Goal: Task Accomplishment & Management: Manage account settings

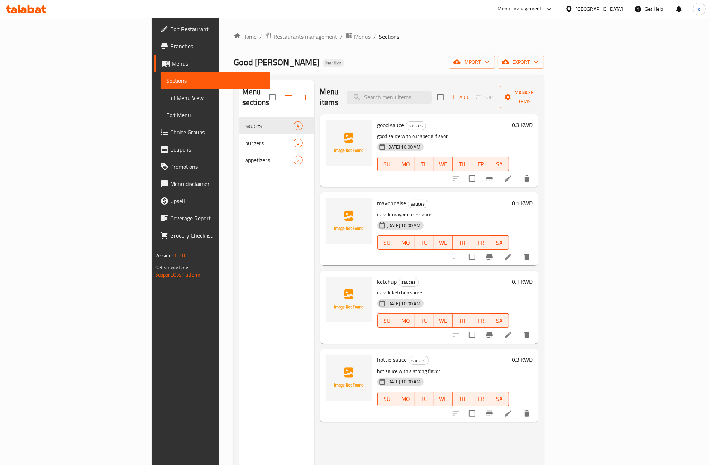
click at [239, 178] on div "Menu sections sauces 4 burgers 3 appetizers 2" at bounding box center [276, 312] width 75 height 465
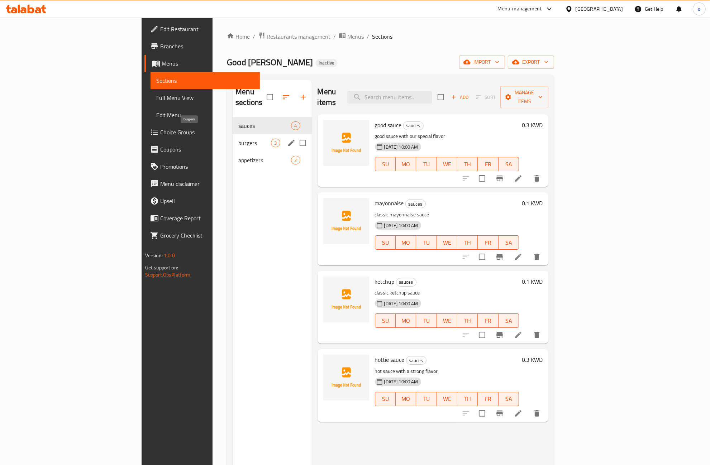
click at [238, 139] on span "burgers" at bounding box center [254, 143] width 33 height 9
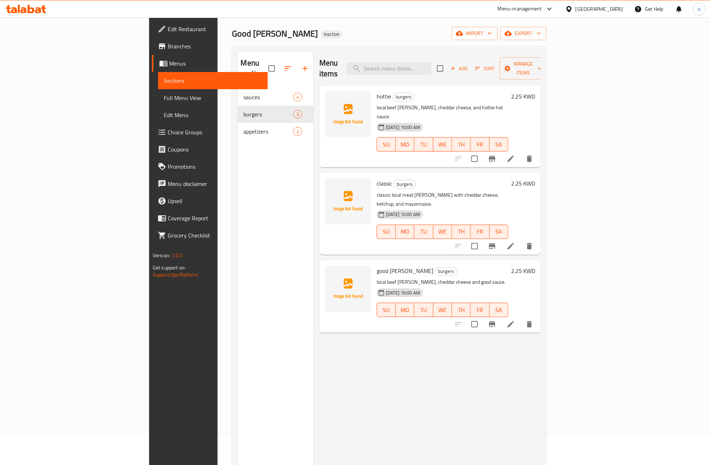
scroll to position [45, 0]
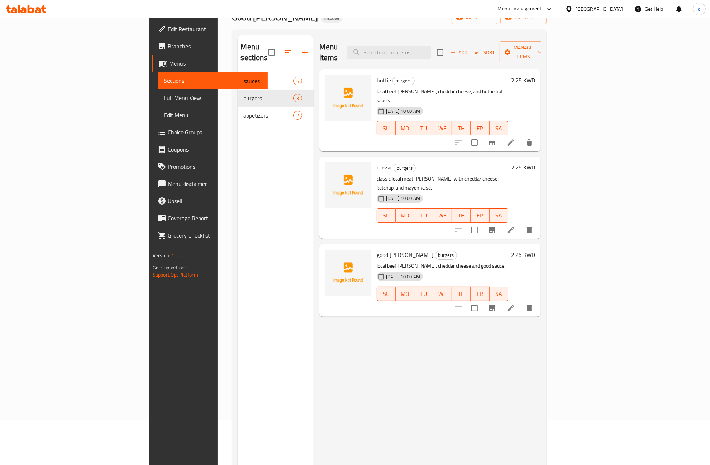
click at [168, 47] on span "Branches" at bounding box center [215, 46] width 94 height 9
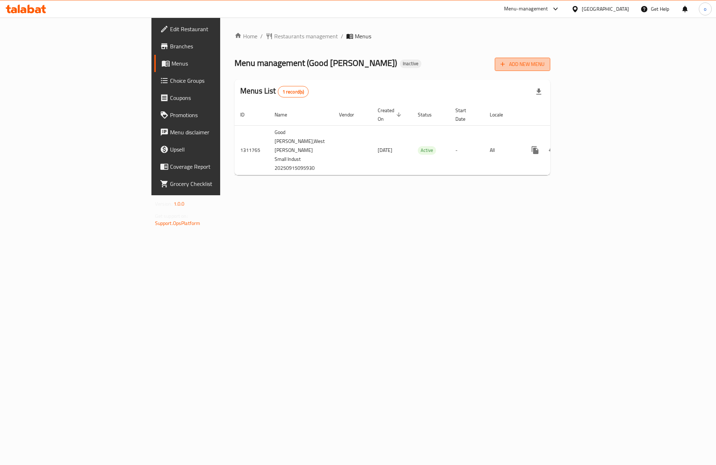
click at [545, 64] on span "Add New Menu" at bounding box center [523, 64] width 44 height 9
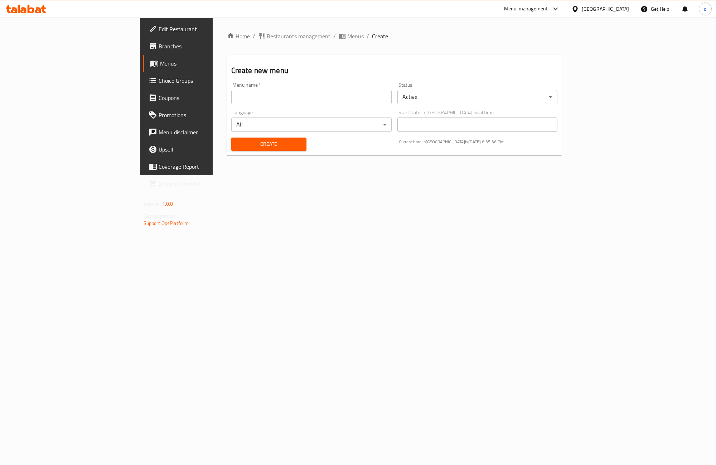
click at [231, 97] on input "text" at bounding box center [311, 97] width 160 height 14
type input "9/15"
click at [245, 147] on span "Create" at bounding box center [269, 144] width 64 height 9
click at [347, 34] on span "Menus" at bounding box center [355, 36] width 16 height 9
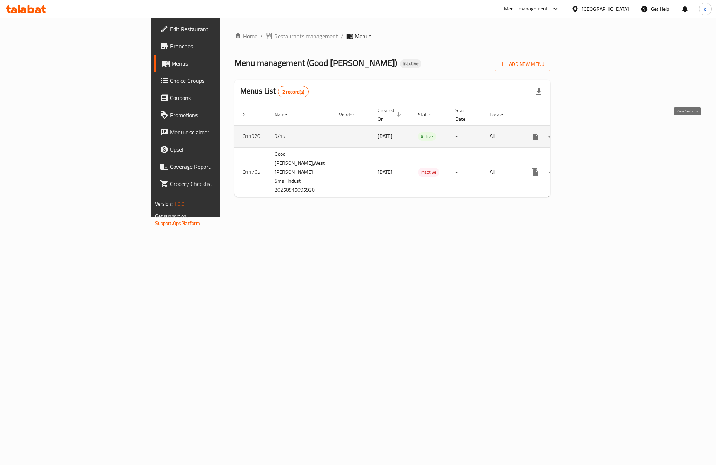
click at [591, 132] on icon "enhanced table" at bounding box center [587, 136] width 9 height 9
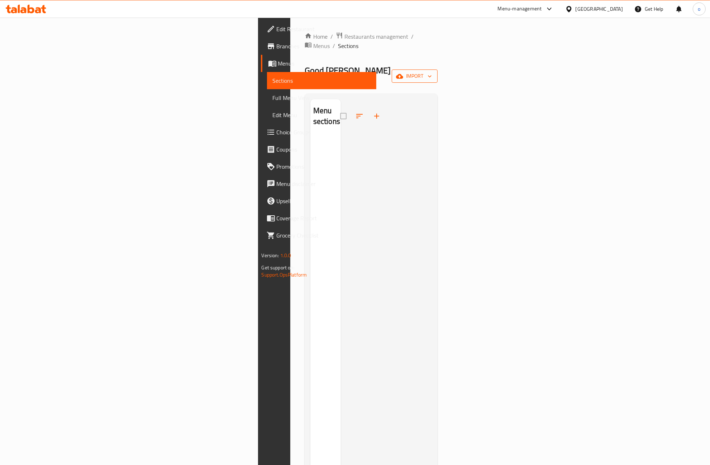
click at [432, 72] on span "import" at bounding box center [414, 76] width 34 height 9
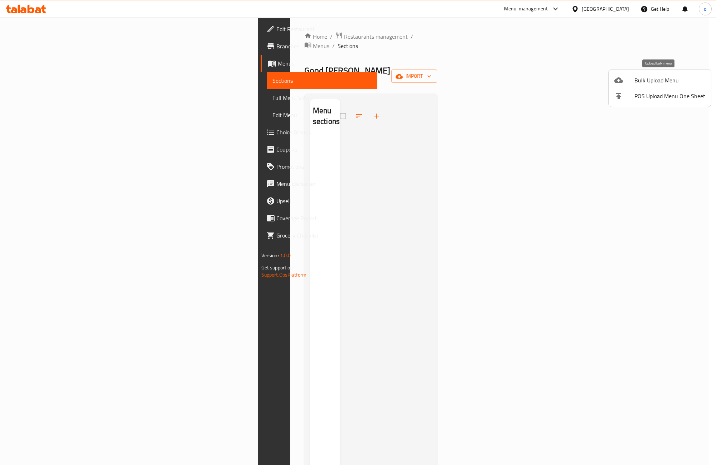
click at [662, 80] on span "Bulk Upload Menu" at bounding box center [670, 80] width 71 height 9
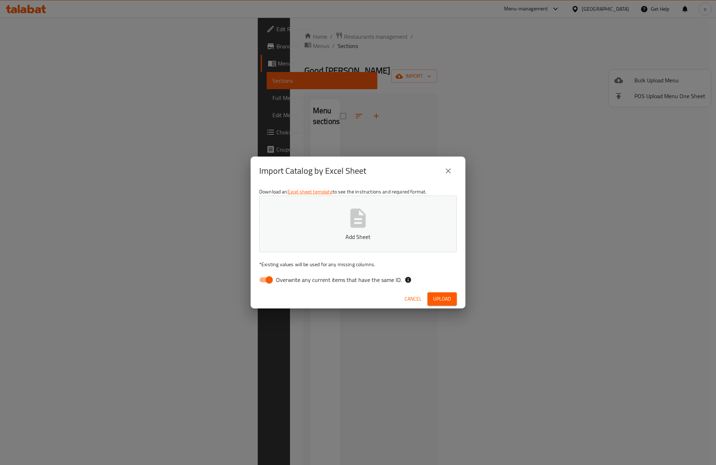
click at [267, 278] on input "Overwrite any current items that have the same ID." at bounding box center [269, 280] width 41 height 14
checkbox input "false"
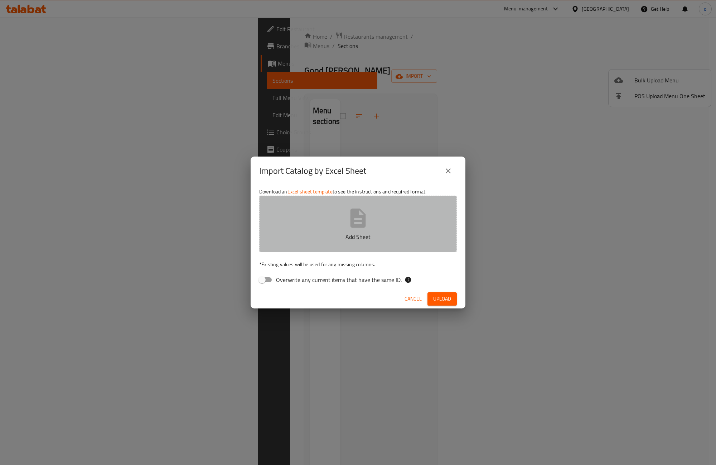
click at [431, 202] on button "Add Sheet" at bounding box center [358, 224] width 198 height 57
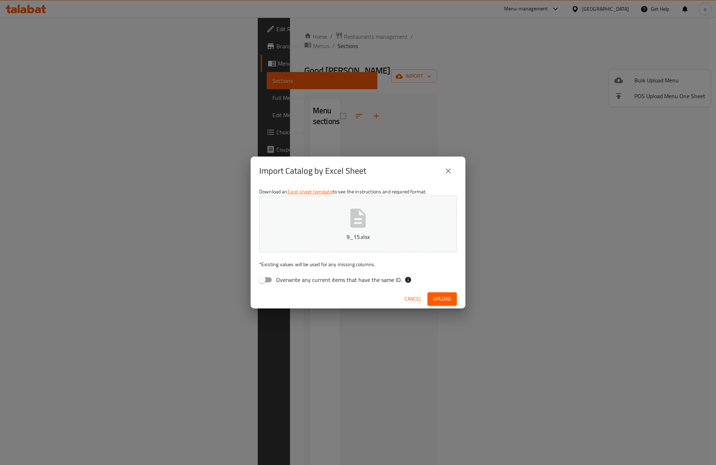
click at [444, 298] on span "Upload" at bounding box center [442, 298] width 18 height 9
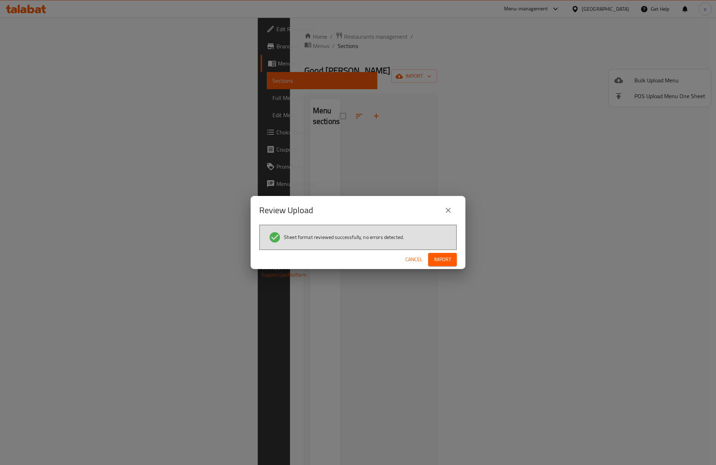
click at [445, 263] on span "Import" at bounding box center [442, 259] width 17 height 9
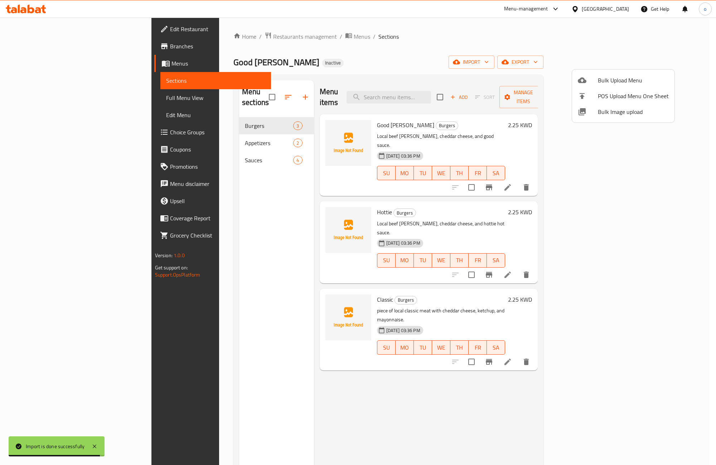
drag, startPoint x: 43, startPoint y: 97, endPoint x: 39, endPoint y: 97, distance: 4.7
click at [43, 97] on div at bounding box center [358, 232] width 716 height 465
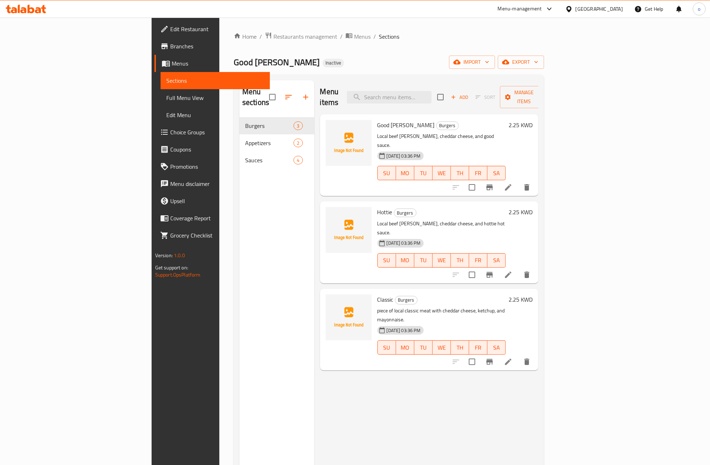
click at [166, 97] on span "Full Menu View" at bounding box center [215, 97] width 98 height 9
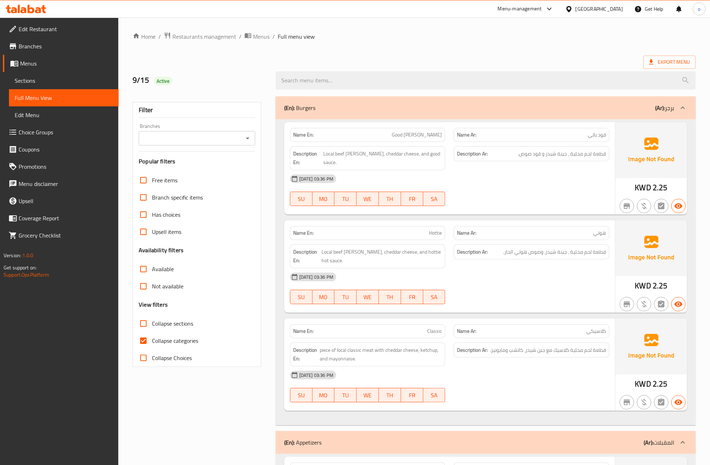
click at [143, 343] on input "Collapse categories" at bounding box center [143, 340] width 17 height 17
checkbox input "false"
click at [258, 34] on span "Menus" at bounding box center [261, 36] width 16 height 9
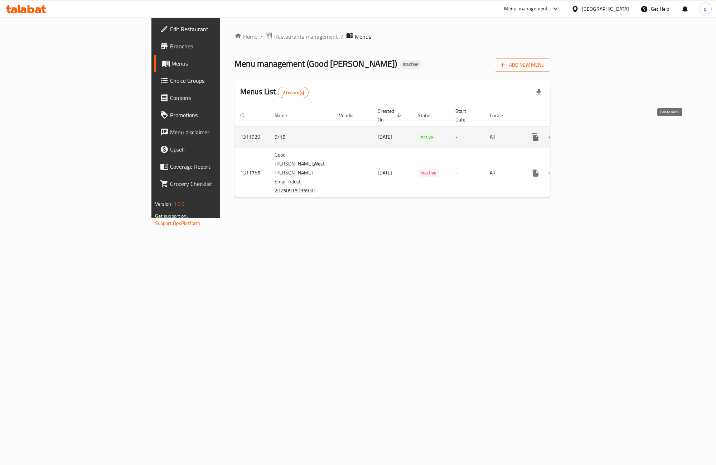
click at [574, 133] on icon "enhanced table" at bounding box center [570, 137] width 9 height 9
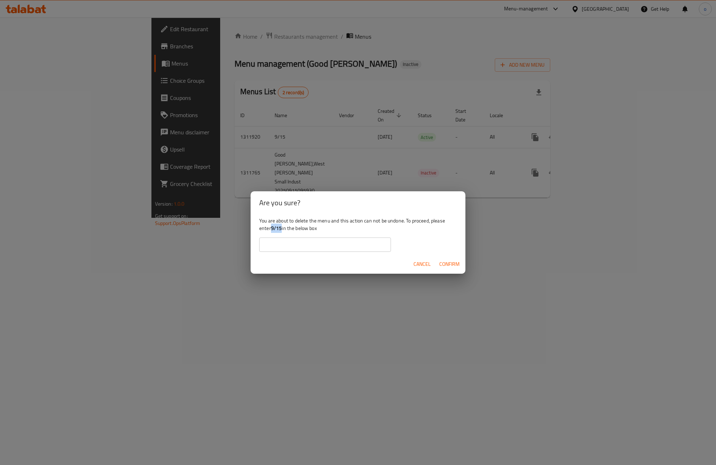
drag, startPoint x: 273, startPoint y: 229, endPoint x: 282, endPoint y: 231, distance: 9.5
click at [282, 231] on div "You are about to delete the menu and this action can not be undone. To proceed,…" at bounding box center [358, 234] width 215 height 40
copy b "9/15"
click at [360, 237] on input "text" at bounding box center [325, 244] width 132 height 14
paste input "9/15"
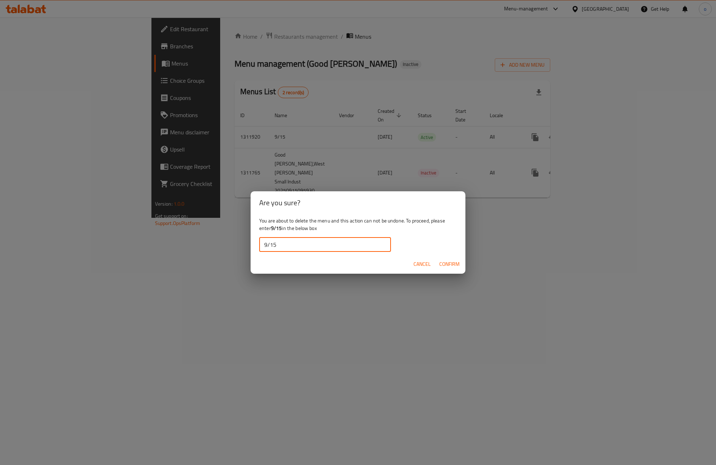
type input "9/15"
click at [453, 264] on span "Confirm" at bounding box center [450, 264] width 20 height 9
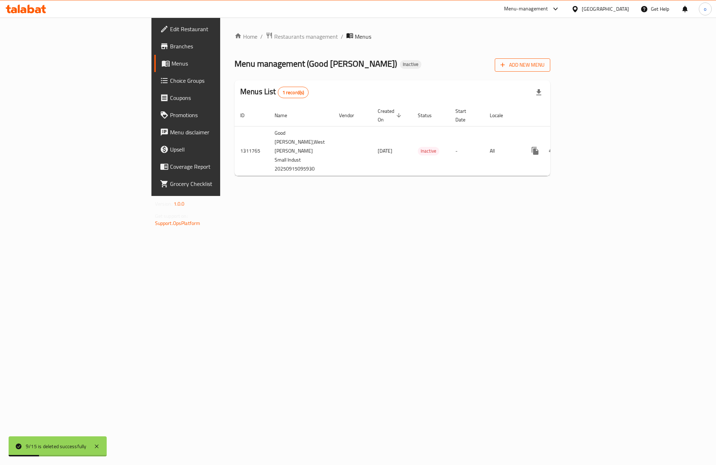
click at [545, 64] on span "Add New Menu" at bounding box center [523, 65] width 44 height 9
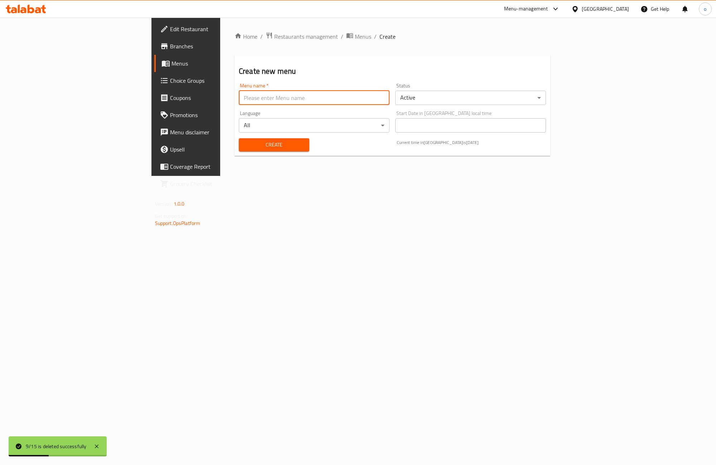
click at [338, 104] on input "text" at bounding box center [314, 98] width 151 height 14
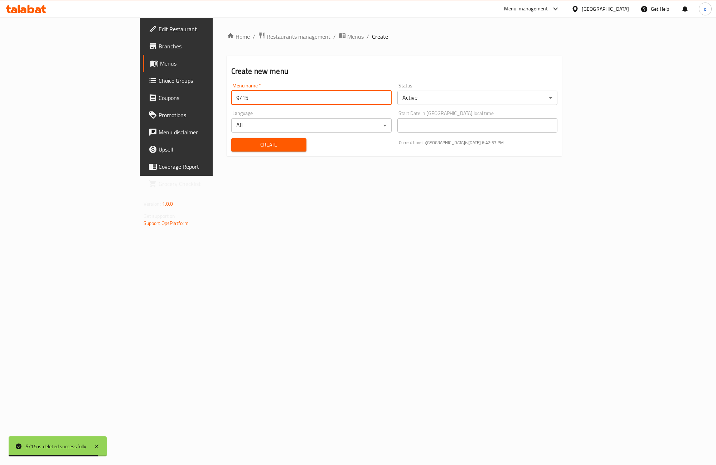
type input "9/15"
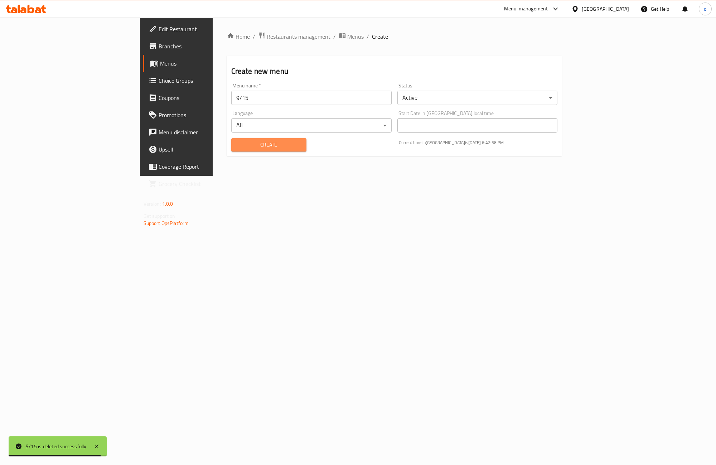
click at [237, 146] on span "Create" at bounding box center [269, 144] width 64 height 9
click at [260, 28] on div "Home / Restaurants management / Menus / Create Create new menu Menu name   * Me…" at bounding box center [395, 97] width 364 height 158
click at [347, 32] on span "Menus" at bounding box center [355, 36] width 16 height 9
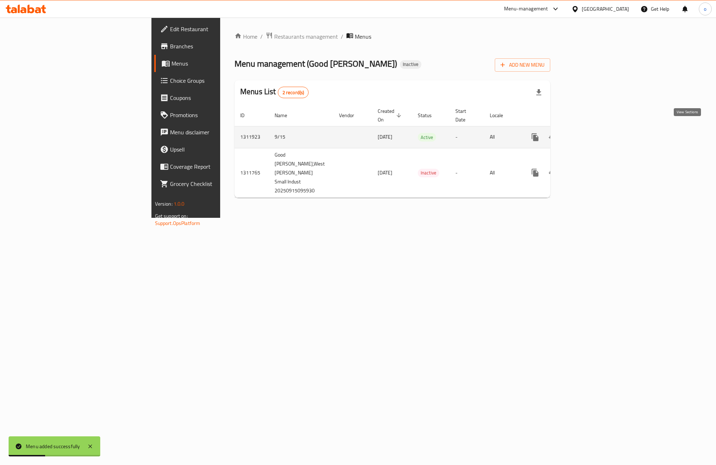
click at [591, 133] on icon "enhanced table" at bounding box center [587, 137] width 9 height 9
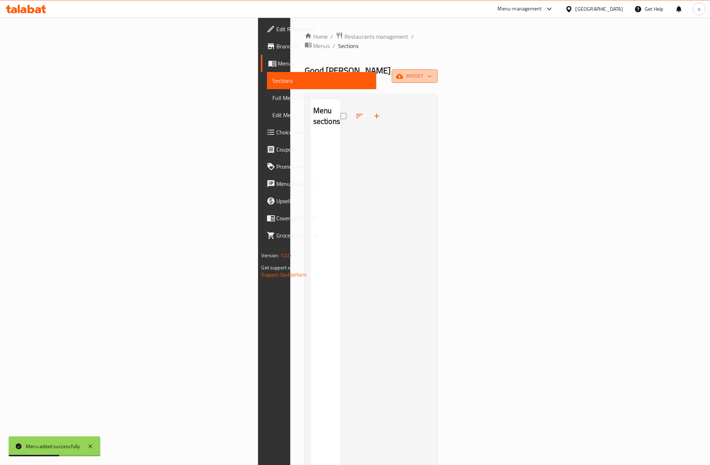
click at [432, 72] on span "import" at bounding box center [414, 76] width 34 height 9
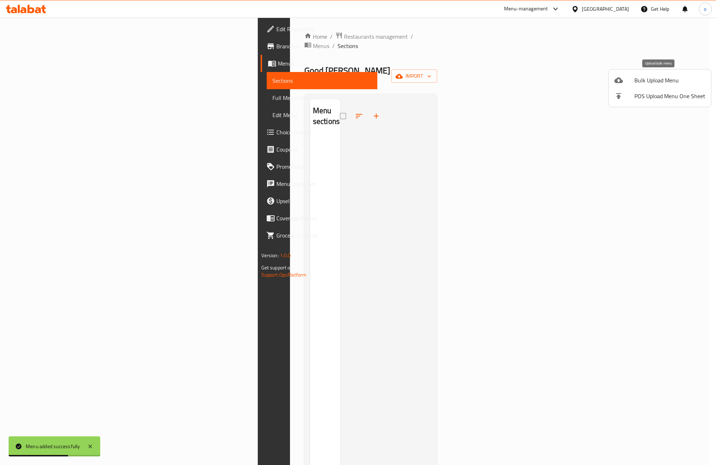
click at [653, 81] on span "Bulk Upload Menu" at bounding box center [670, 80] width 71 height 9
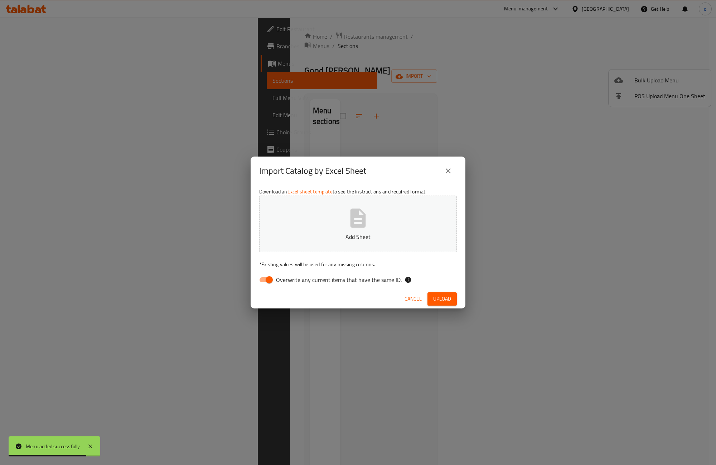
click at [264, 282] on input "Overwrite any current items that have the same ID." at bounding box center [269, 280] width 41 height 14
checkbox input "false"
click at [385, 239] on p "Add Sheet" at bounding box center [358, 236] width 176 height 9
click at [438, 299] on span "Upload" at bounding box center [442, 298] width 18 height 9
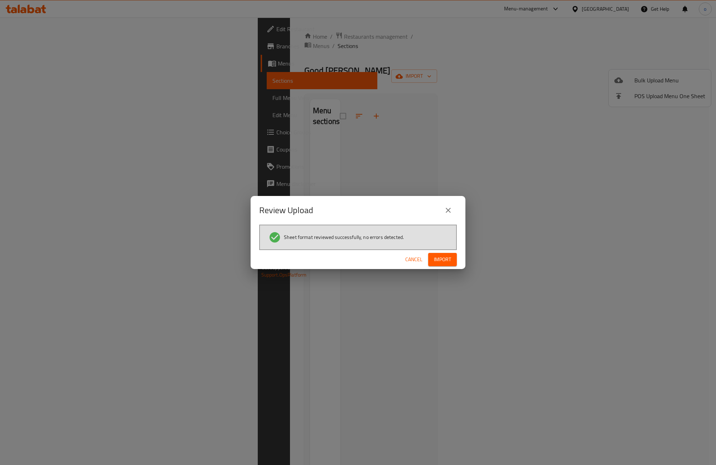
click at [438, 260] on span "Import" at bounding box center [442, 259] width 17 height 9
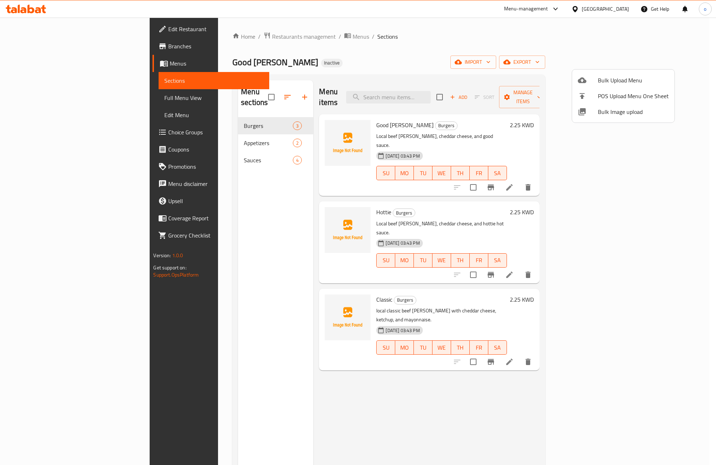
click at [36, 99] on div at bounding box center [358, 232] width 716 height 465
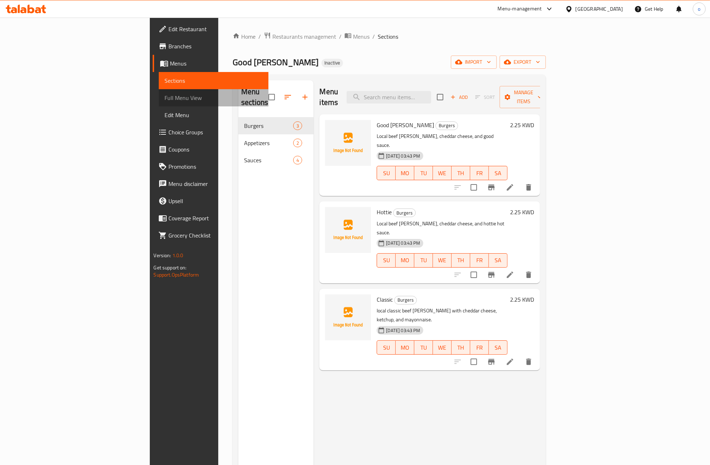
click at [164, 97] on span "Full Menu View" at bounding box center [213, 97] width 98 height 9
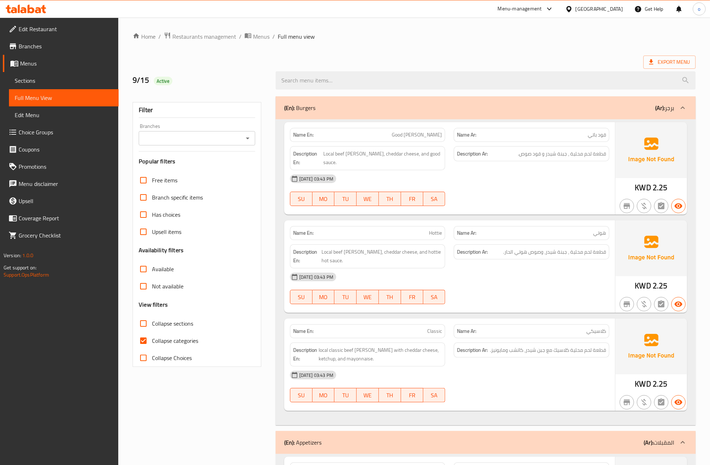
click at [144, 339] on input "Collapse categories" at bounding box center [143, 340] width 17 height 17
checkbox input "false"
click at [60, 30] on span "Edit Restaurant" at bounding box center [66, 29] width 94 height 9
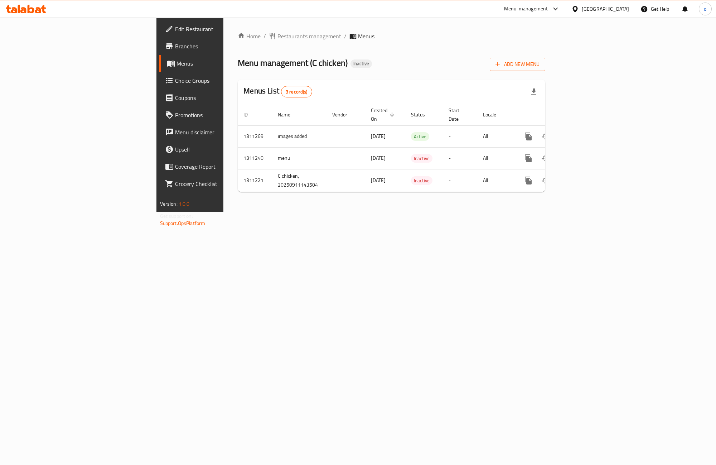
click at [175, 43] on span "Branches" at bounding box center [222, 46] width 95 height 9
click at [159, 40] on link "Branches" at bounding box center [217, 46] width 117 height 17
click at [585, 132] on icon "enhanced table" at bounding box center [580, 136] width 9 height 9
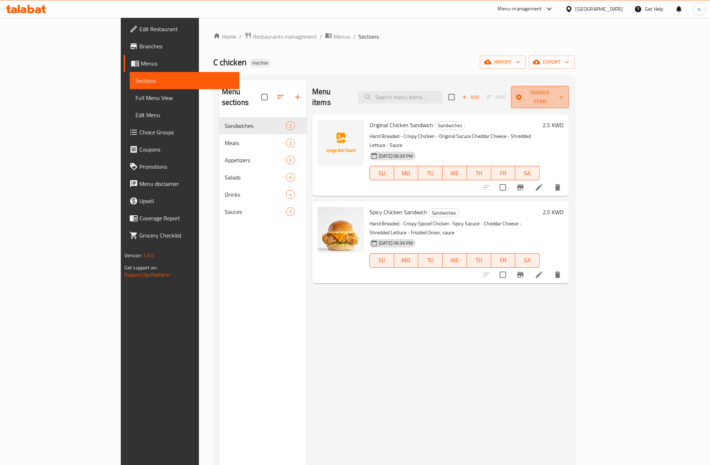
click at [563, 89] on span "Manage items" at bounding box center [540, 97] width 47 height 18
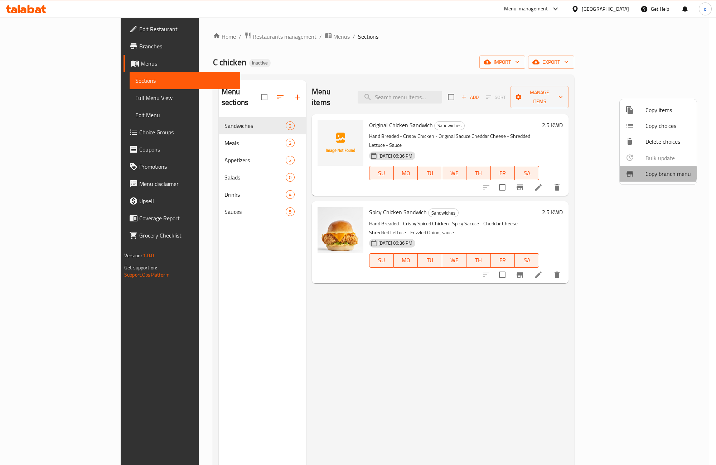
click at [648, 173] on span "Copy branch menu" at bounding box center [668, 173] width 45 height 9
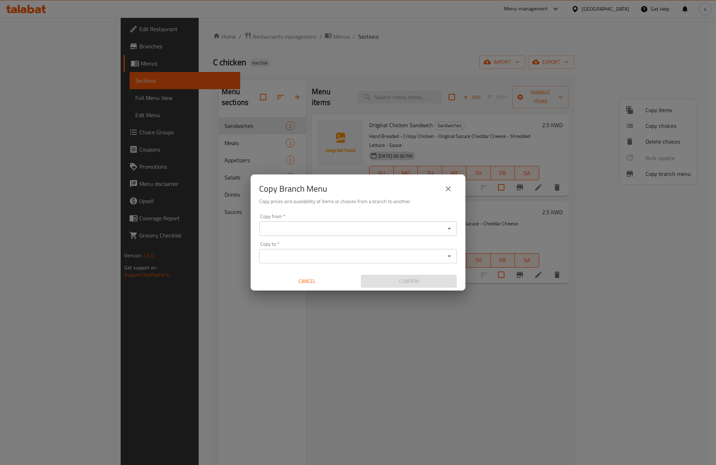
click at [346, 229] on input "Copy from   *" at bounding box center [352, 229] width 182 height 10
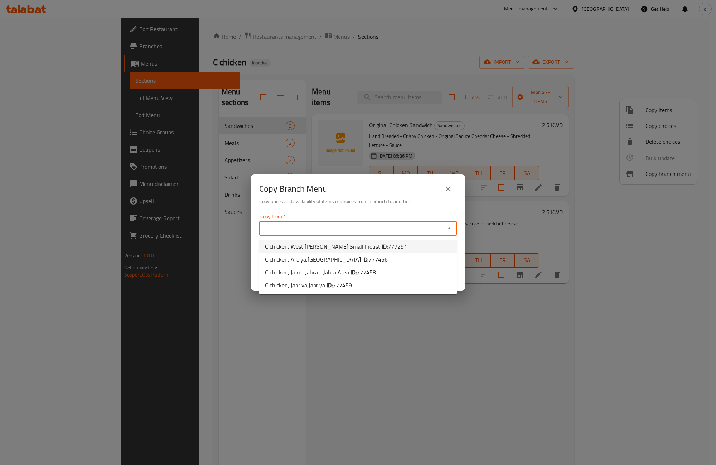
click at [345, 245] on span "C chicken, West Abu Fetera Small Indust ID: 777251" at bounding box center [336, 246] width 142 height 9
type input "C chicken, West Abu Fetera Small Indust"
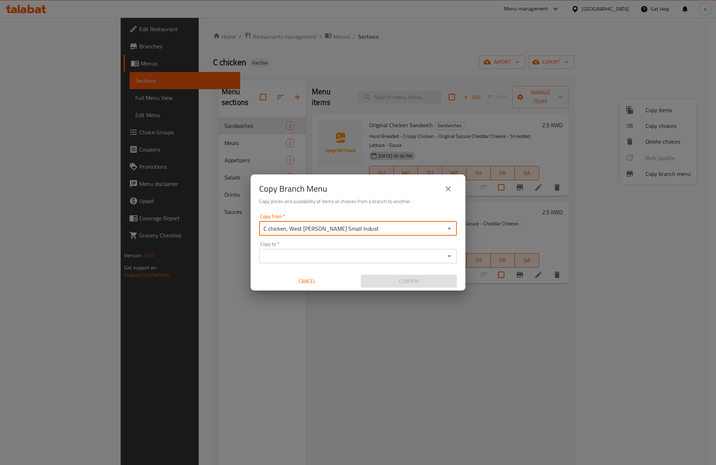
click at [343, 250] on div "Copy to *" at bounding box center [358, 256] width 198 height 14
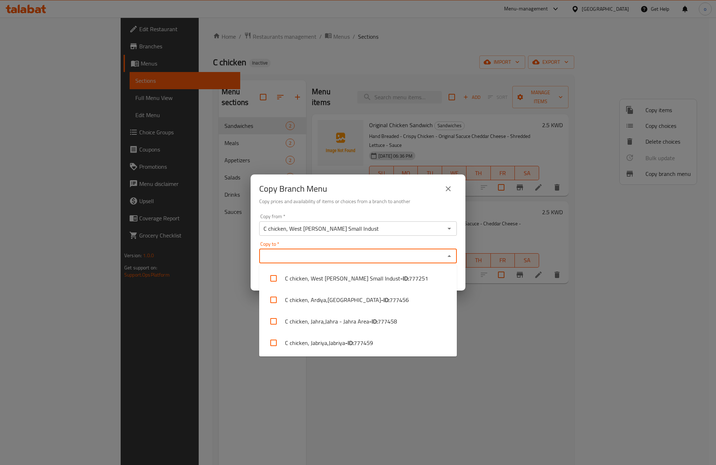
click at [339, 256] on input "Copy to   *" at bounding box center [352, 256] width 182 height 10
click at [363, 323] on li "C chicken, Jahra,Jahra - Jahra Area - ID: 777458" at bounding box center [358, 321] width 198 height 21
checkbox input "true"
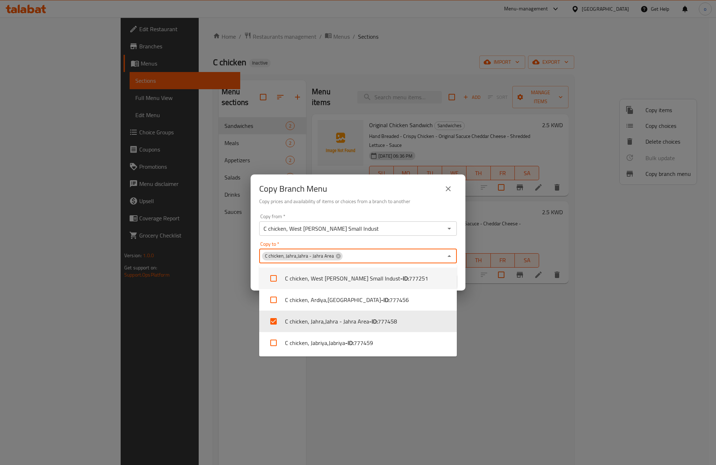
click at [462, 260] on div "Copy from   * C chicken, West Abu Fetera Small Indust Copy from * Copy to   * C…" at bounding box center [358, 251] width 215 height 80
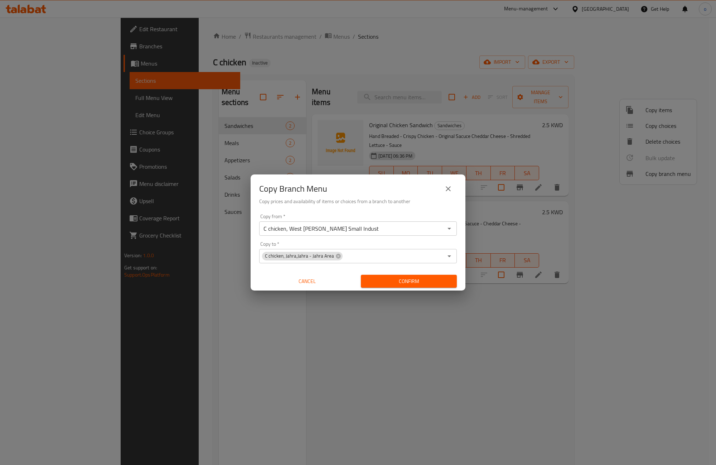
click at [423, 282] on span "Confirm" at bounding box center [409, 281] width 85 height 9
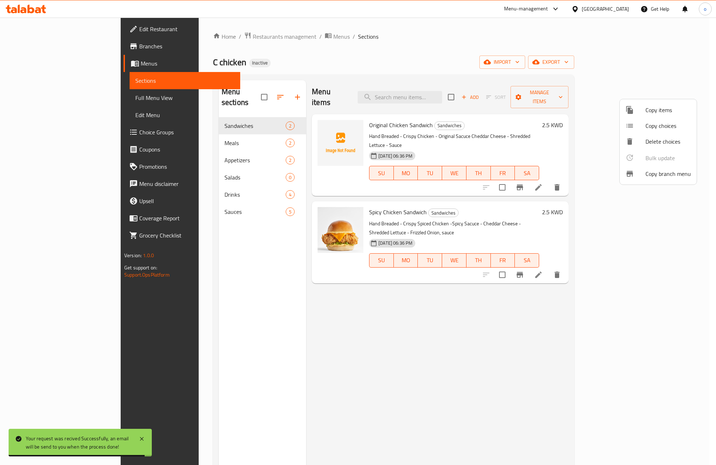
click at [25, 43] on div at bounding box center [358, 232] width 716 height 465
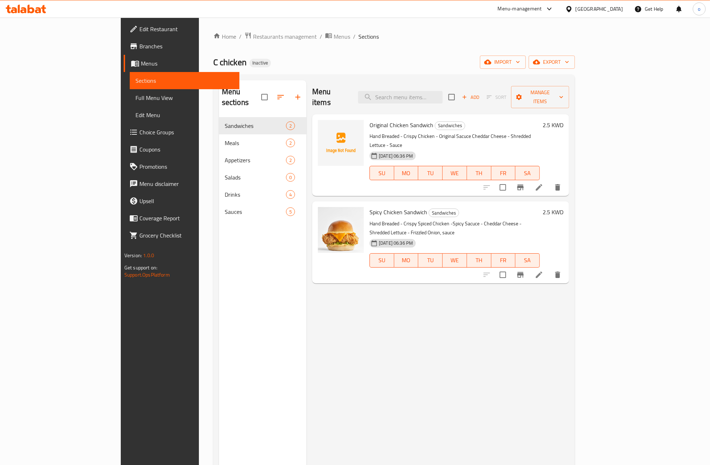
click at [139, 43] on span "Branches" at bounding box center [186, 46] width 94 height 9
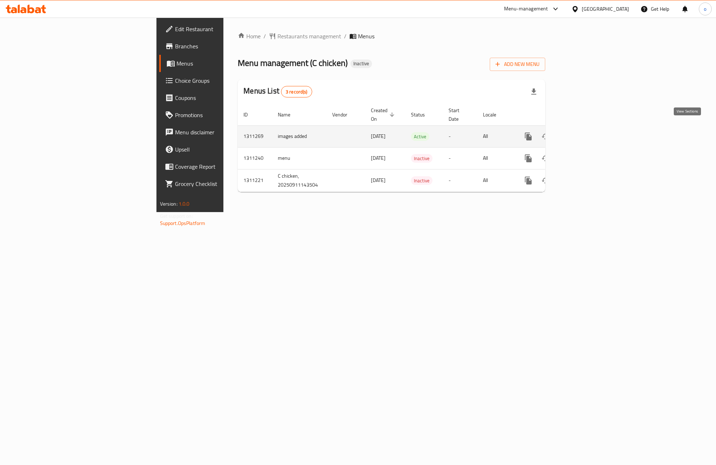
click at [585, 132] on icon "enhanced table" at bounding box center [580, 136] width 9 height 9
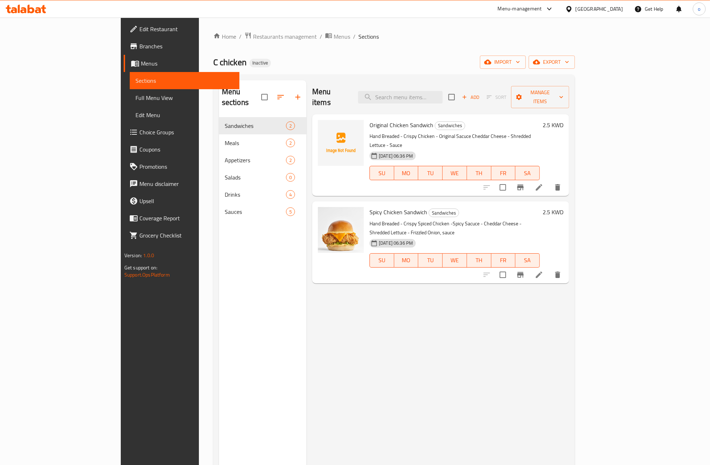
click at [135, 101] on span "Full Menu View" at bounding box center [184, 97] width 98 height 9
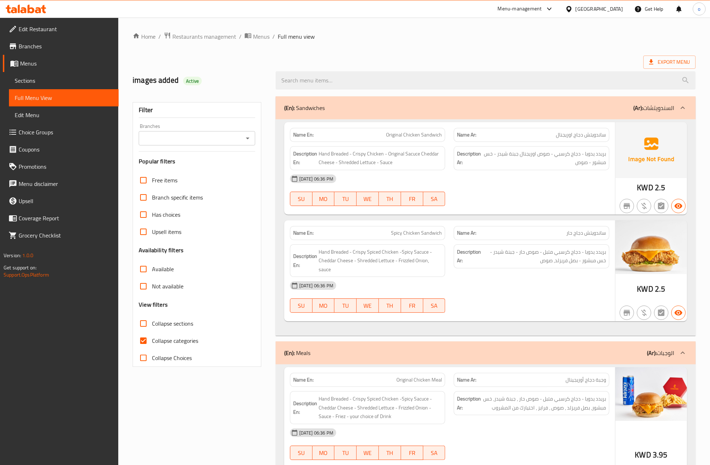
click at [143, 341] on input "Collapse categories" at bounding box center [143, 340] width 17 height 17
checkbox input "false"
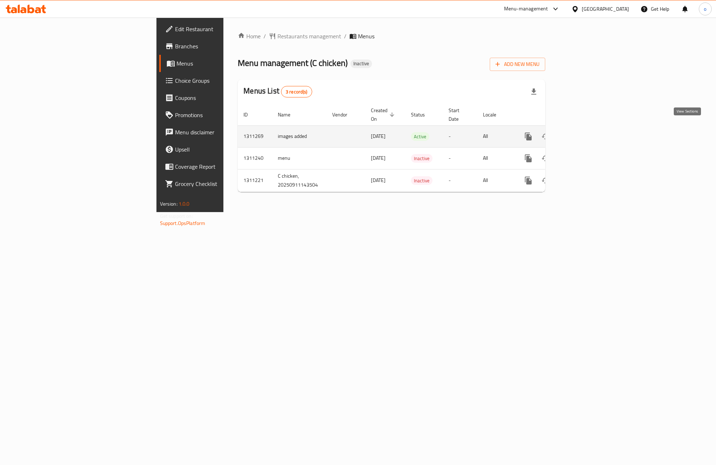
click at [585, 132] on icon "enhanced table" at bounding box center [580, 136] width 9 height 9
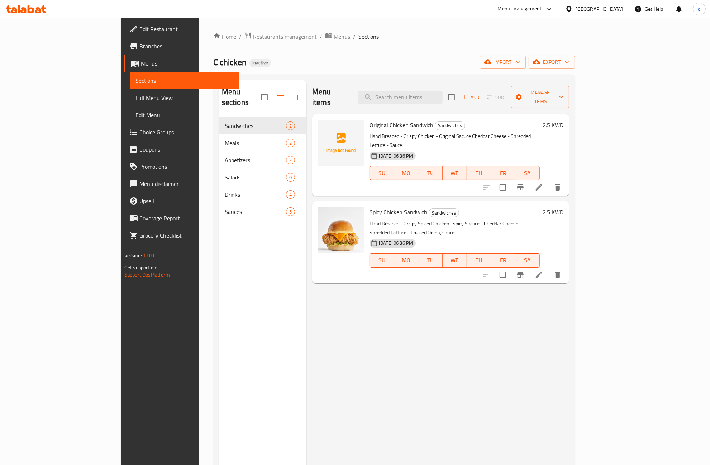
drag, startPoint x: 42, startPoint y: 99, endPoint x: 122, endPoint y: 123, distance: 83.9
click at [135, 99] on span "Full Menu View" at bounding box center [184, 97] width 98 height 9
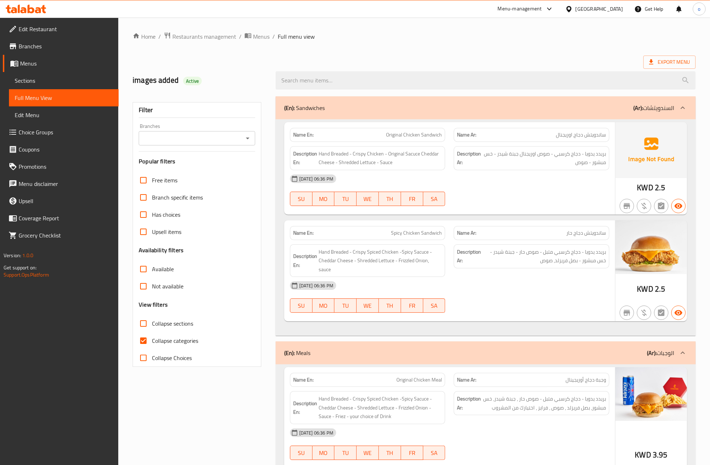
click at [145, 341] on input "Collapse categories" at bounding box center [143, 340] width 17 height 17
checkbox input "false"
